Goal: Task Accomplishment & Management: Manage account settings

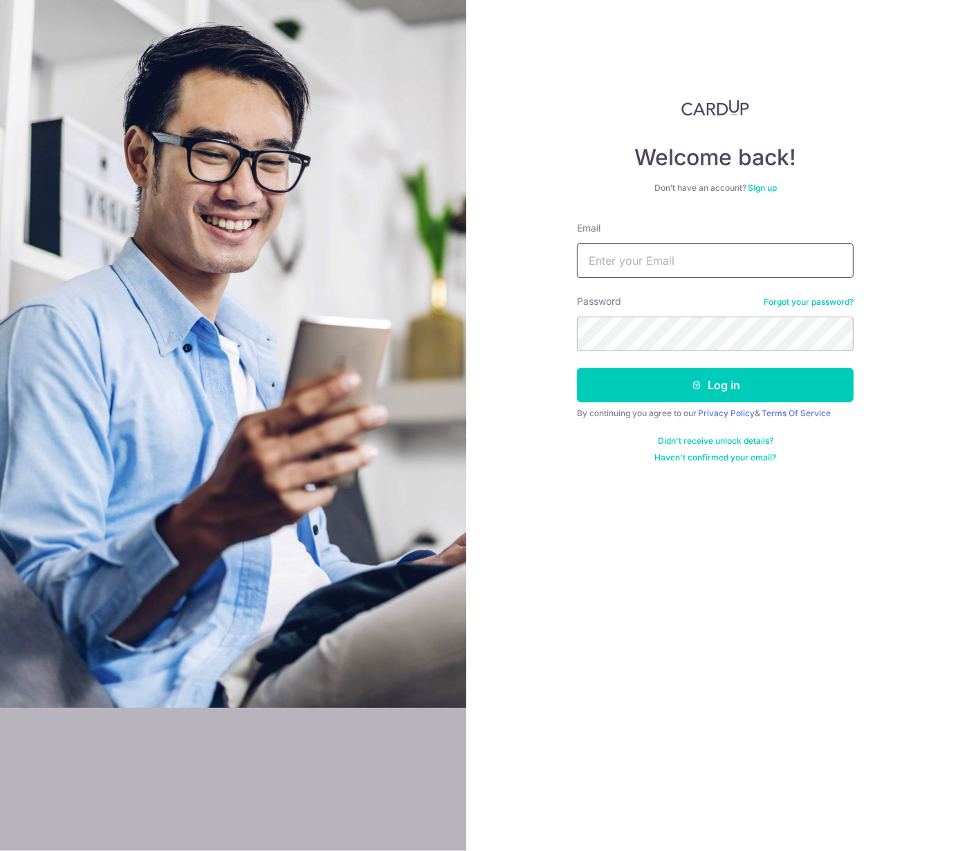
click at [695, 261] on input "Email" at bounding box center [715, 260] width 277 height 35
type input "[PERSON_NAME][EMAIL_ADDRESS][DOMAIN_NAME]"
click at [577, 368] on button "Log in" at bounding box center [715, 385] width 277 height 35
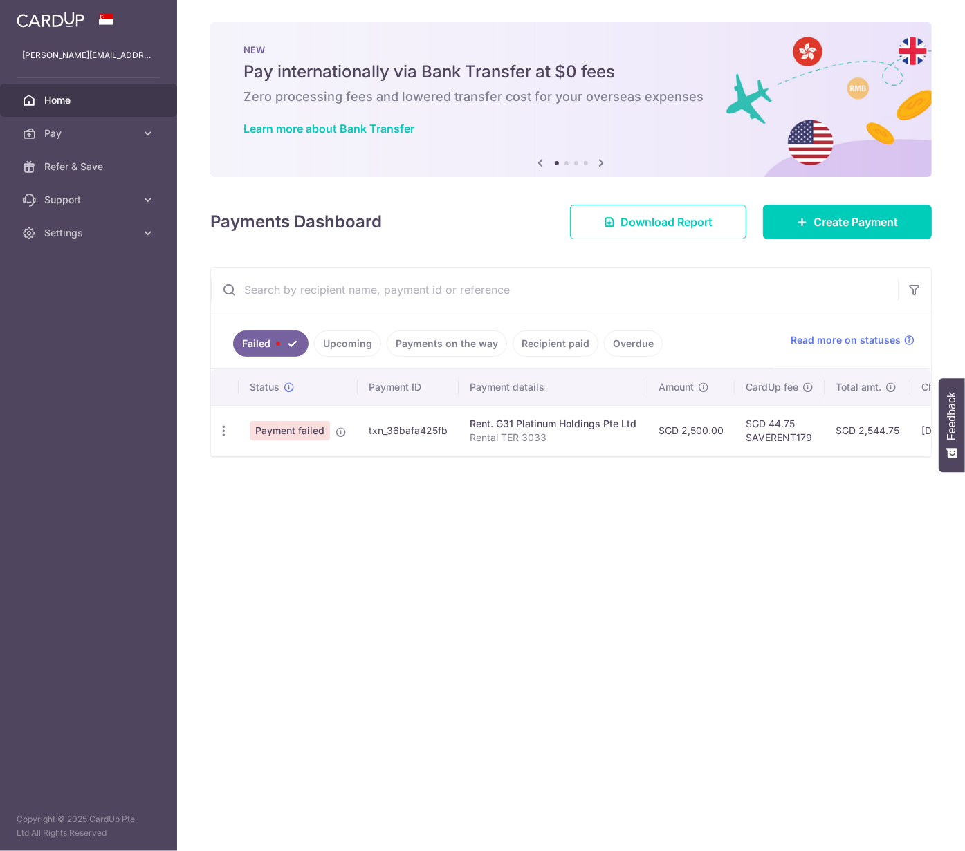
click at [216, 439] on icon "button" at bounding box center [223, 431] width 15 height 15
click at [212, 486] on link "Update payment" at bounding box center [284, 468] width 144 height 33
radio input "true"
type input "2,500.00"
type input "Rental TER 3033"
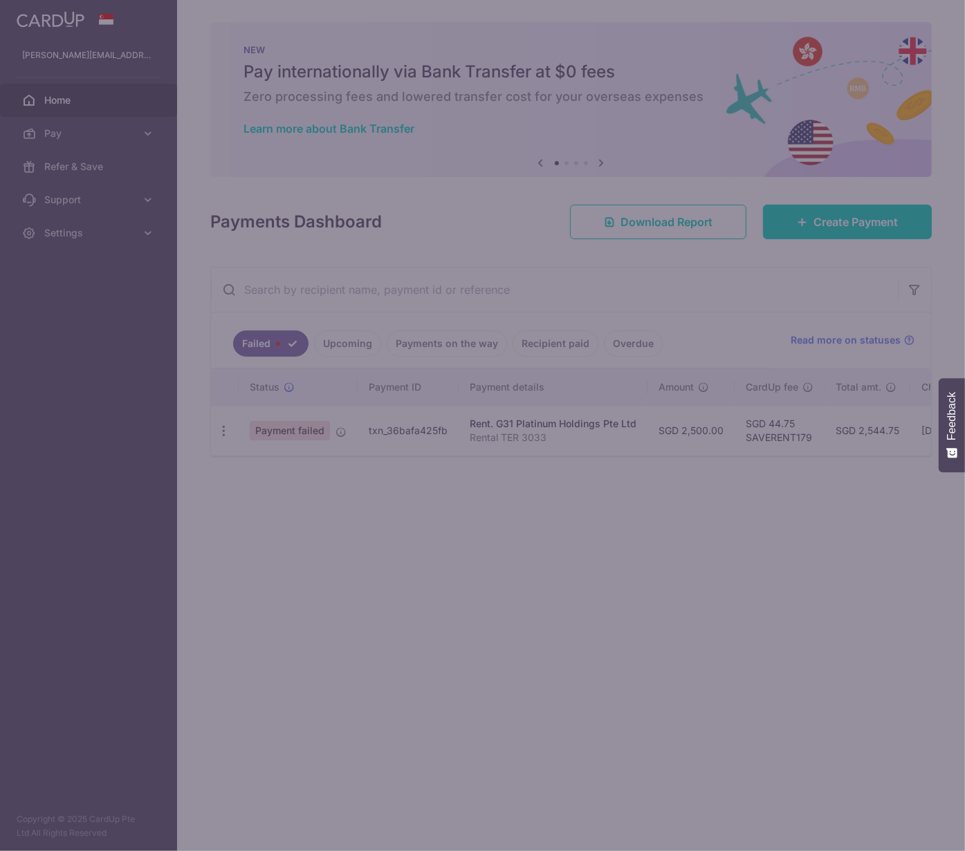
type input "SAVERENT179"
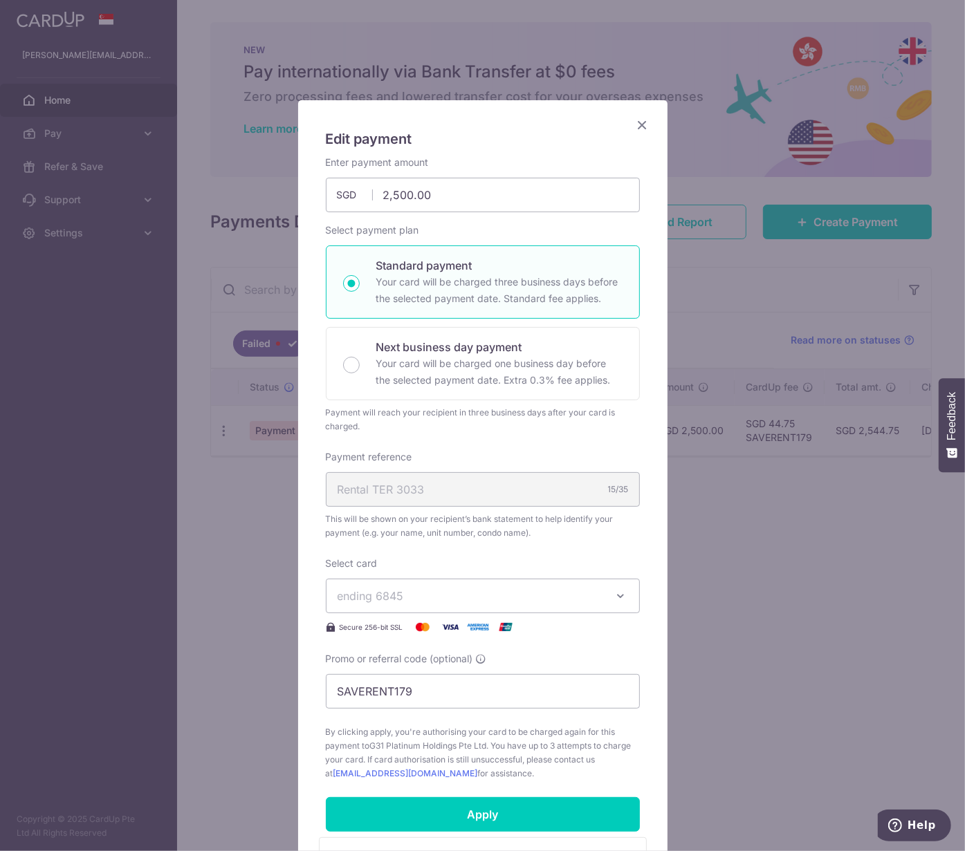
scroll to position [131, 0]
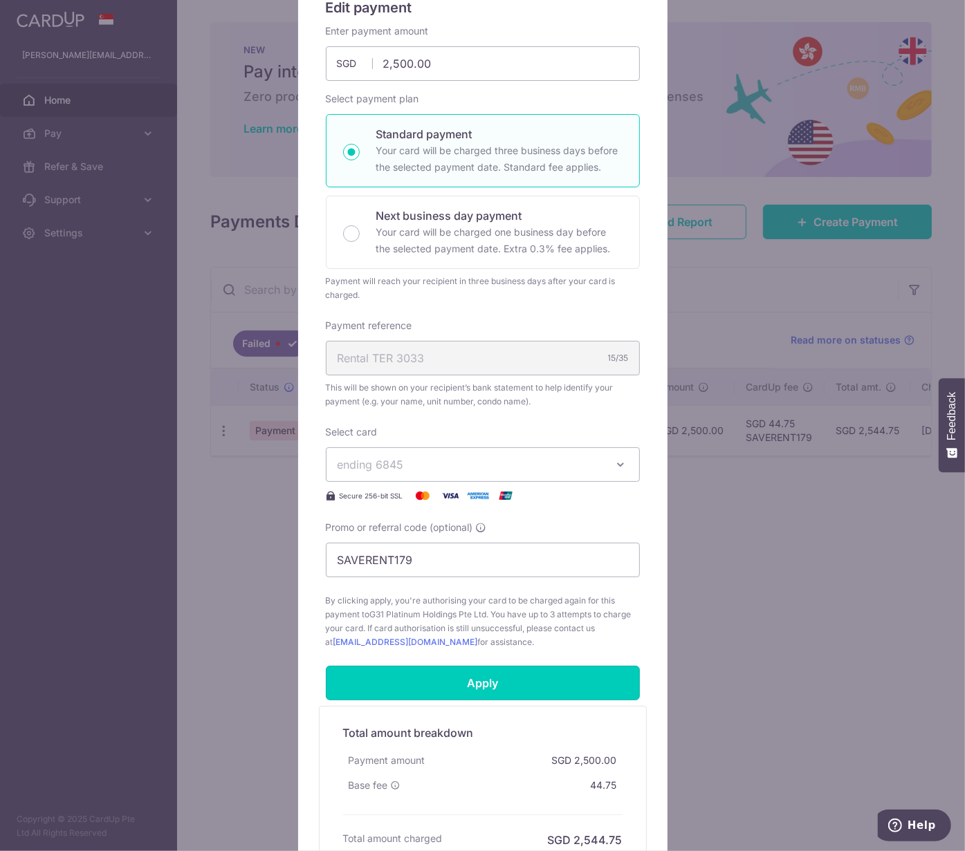
click at [573, 683] on input "Apply" at bounding box center [483, 683] width 314 height 35
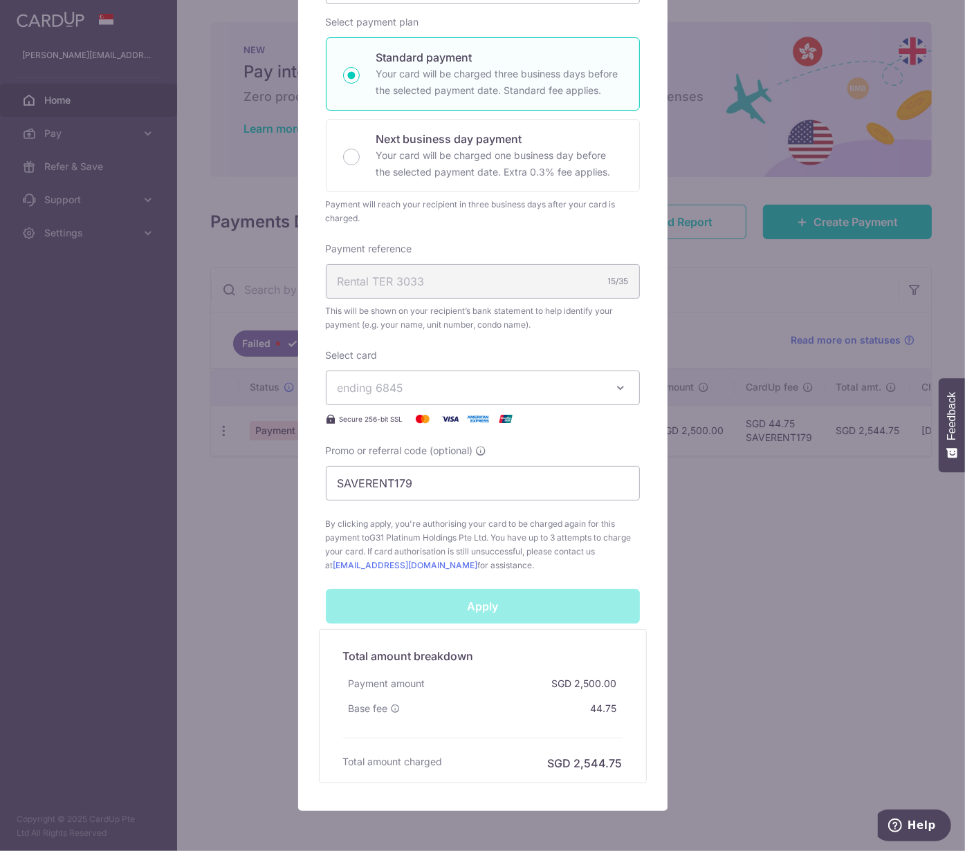
scroll to position [252, 0]
